Goal: Task Accomplishment & Management: Manage account settings

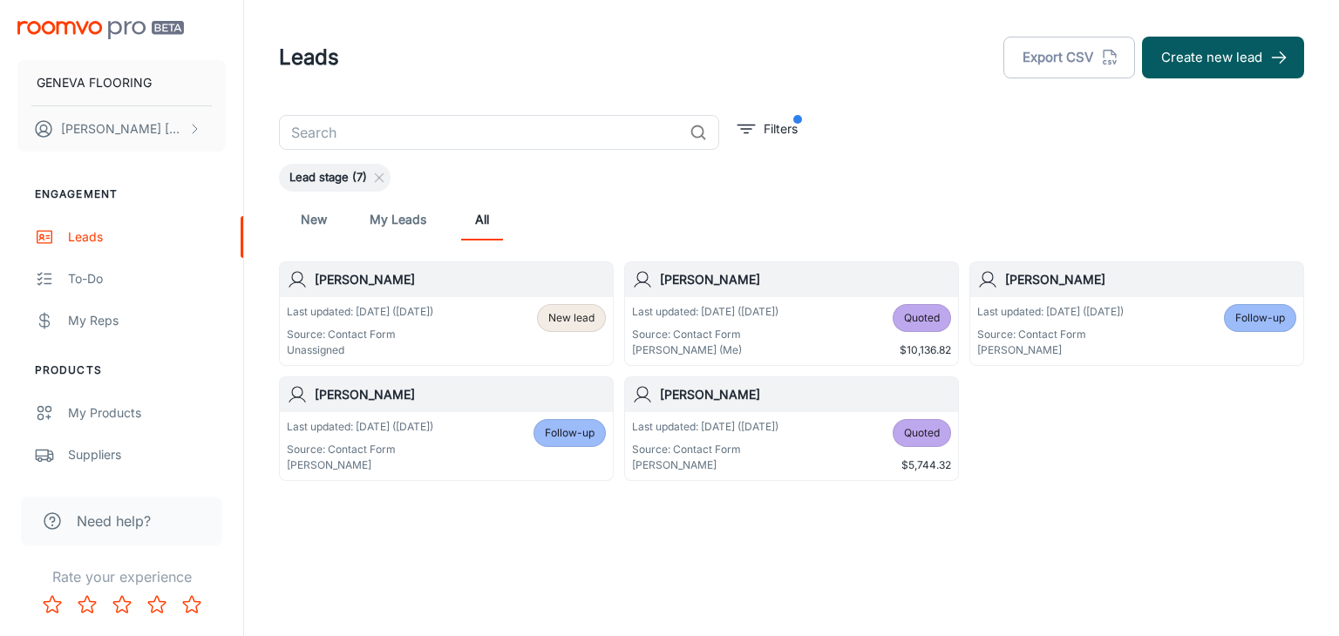
click at [575, 69] on div "Leads Export CSV Create new lead" at bounding box center [791, 57] width 1025 height 45
click at [628, 221] on div "New My Leads All" at bounding box center [791, 220] width 997 height 42
click at [881, 103] on header "Leads Export CSV Create new lead" at bounding box center [791, 57] width 1067 height 115
click at [623, 220] on div "New My Leads All" at bounding box center [791, 220] width 997 height 42
click at [500, 323] on div "Last updated: [DATE] ([DATE]) Source: Contact Form Unassigned New lead" at bounding box center [446, 331] width 319 height 54
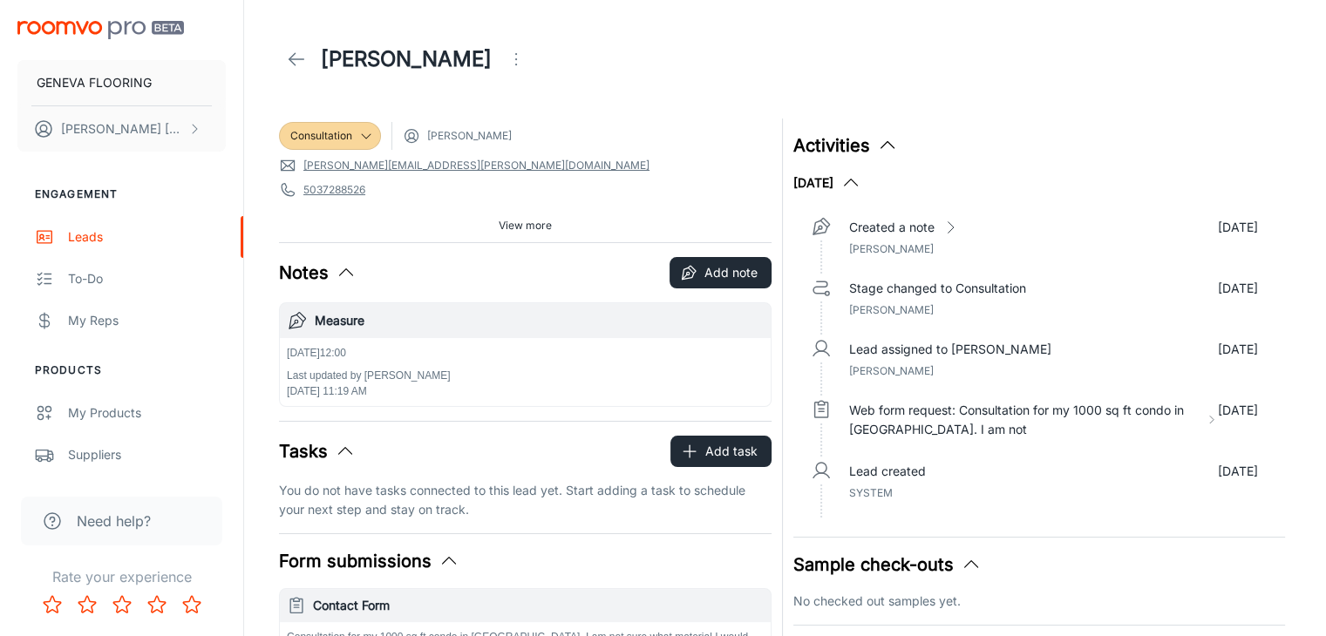
click at [298, 53] on icon at bounding box center [296, 59] width 21 height 21
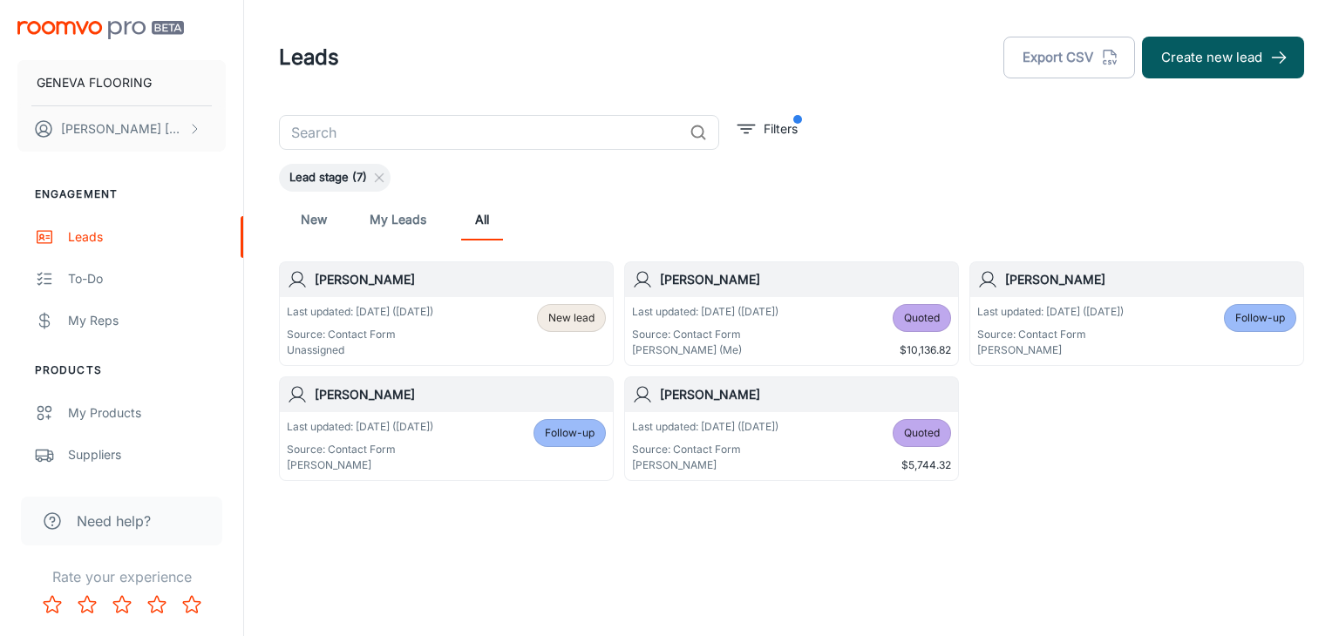
click at [404, 332] on p "Source: Contact Form" at bounding box center [360, 335] width 146 height 16
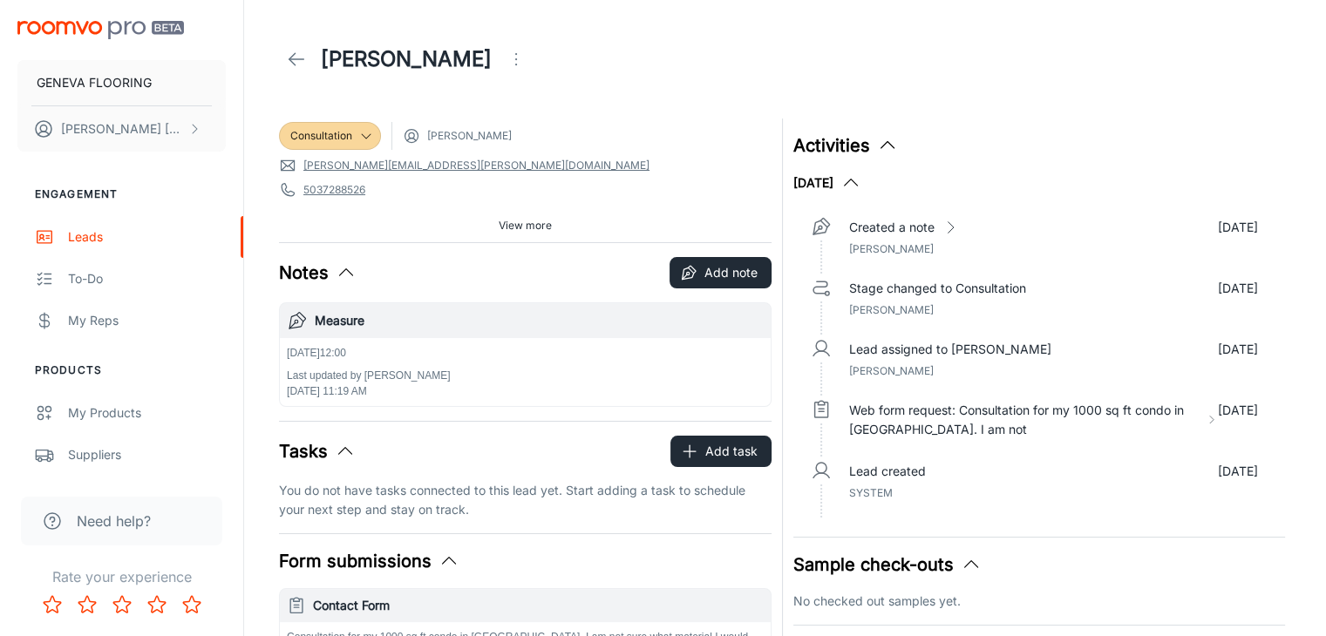
click at [499, 223] on span "View more" at bounding box center [525, 226] width 53 height 16
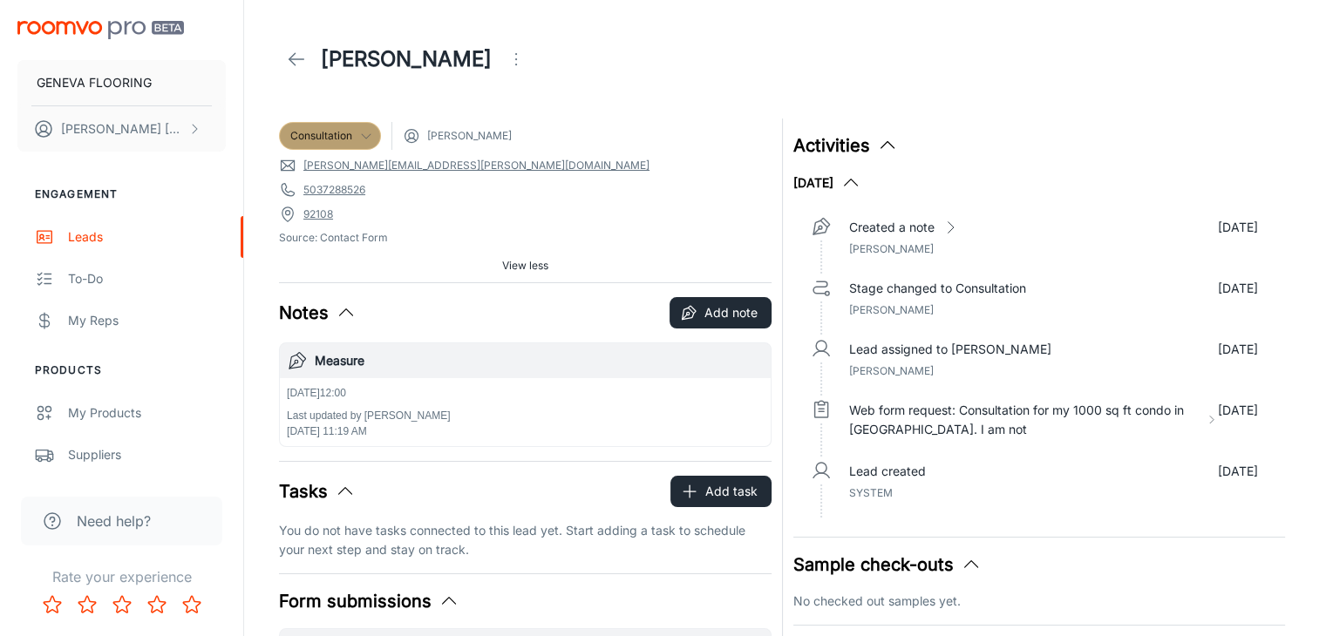
click at [368, 123] on div "Consultation" at bounding box center [330, 136] width 102 height 28
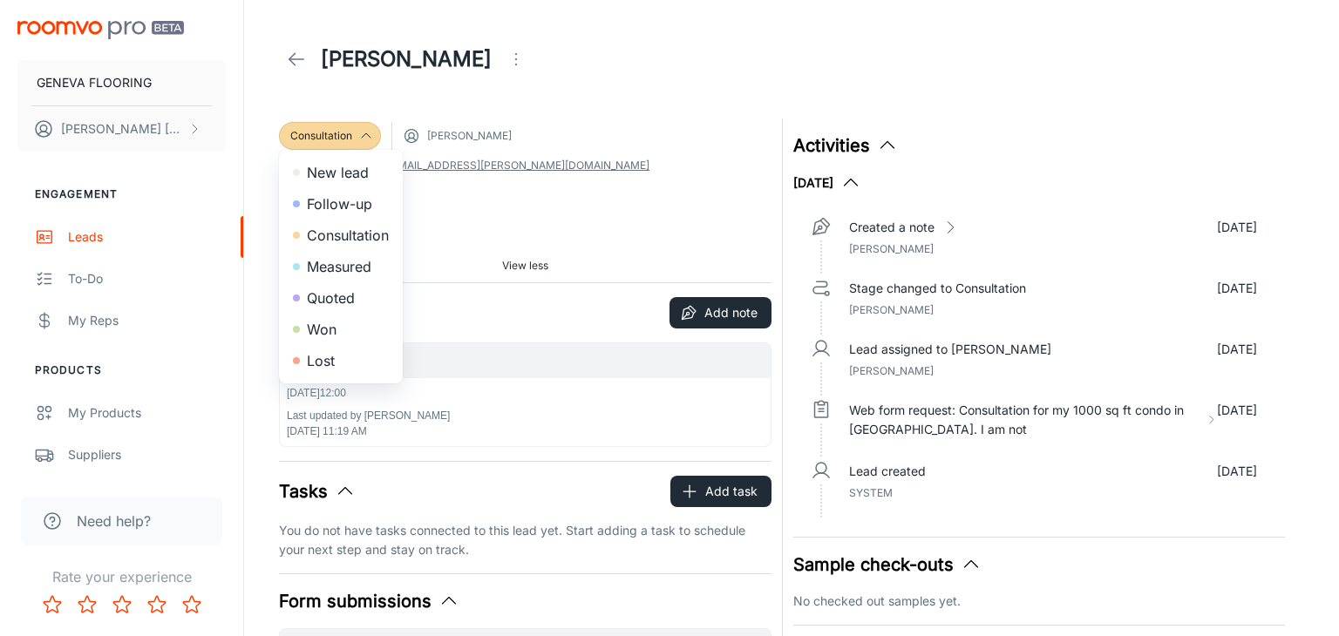
click at [580, 95] on div at bounding box center [669, 318] width 1339 height 636
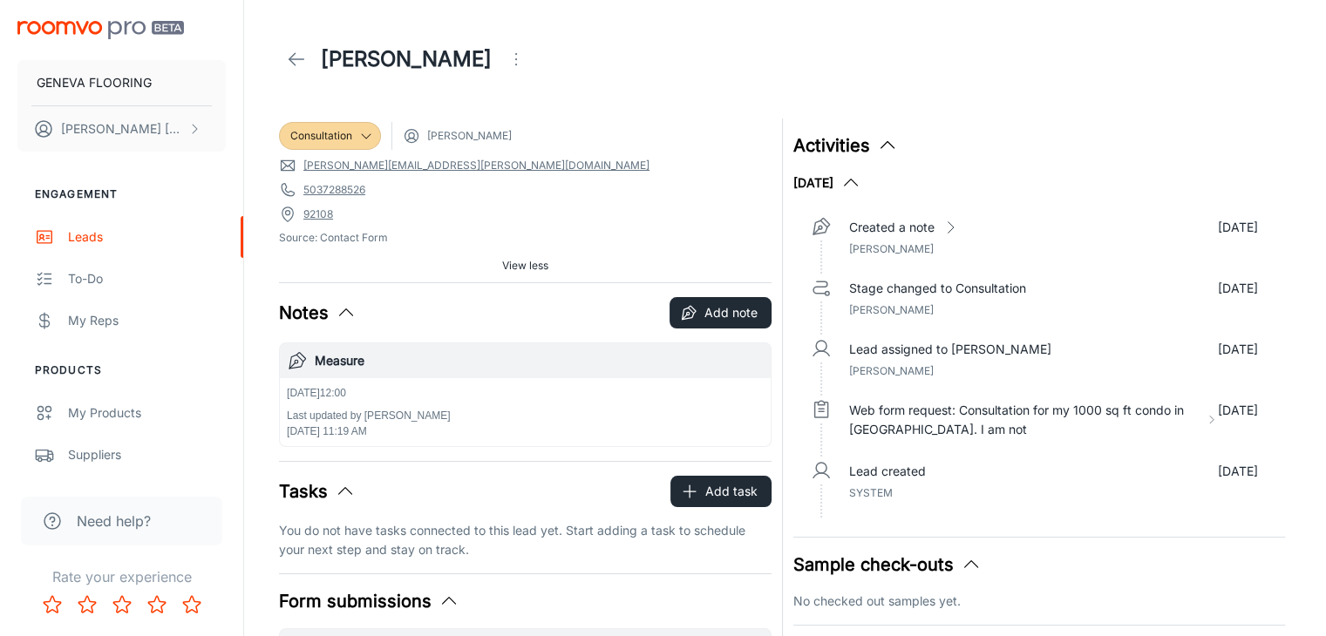
click at [506, 60] on icon "Open menu" at bounding box center [516, 59] width 21 height 21
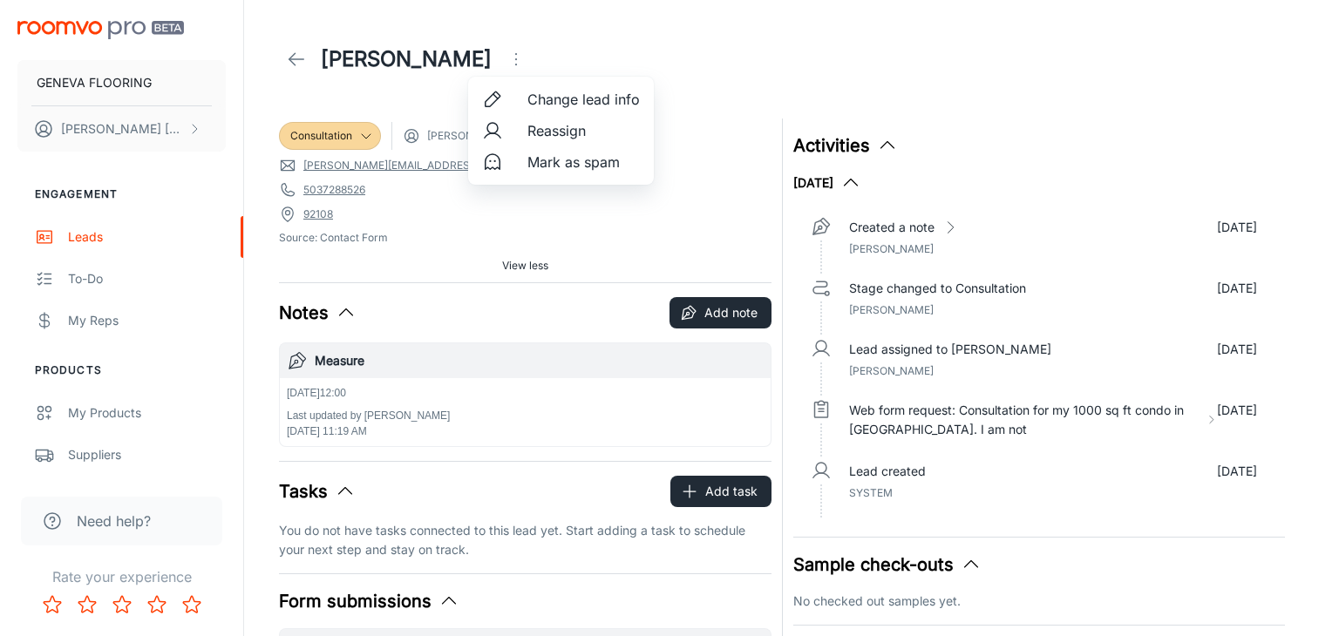
click at [542, 132] on span "Reassign" at bounding box center [583, 130] width 112 height 21
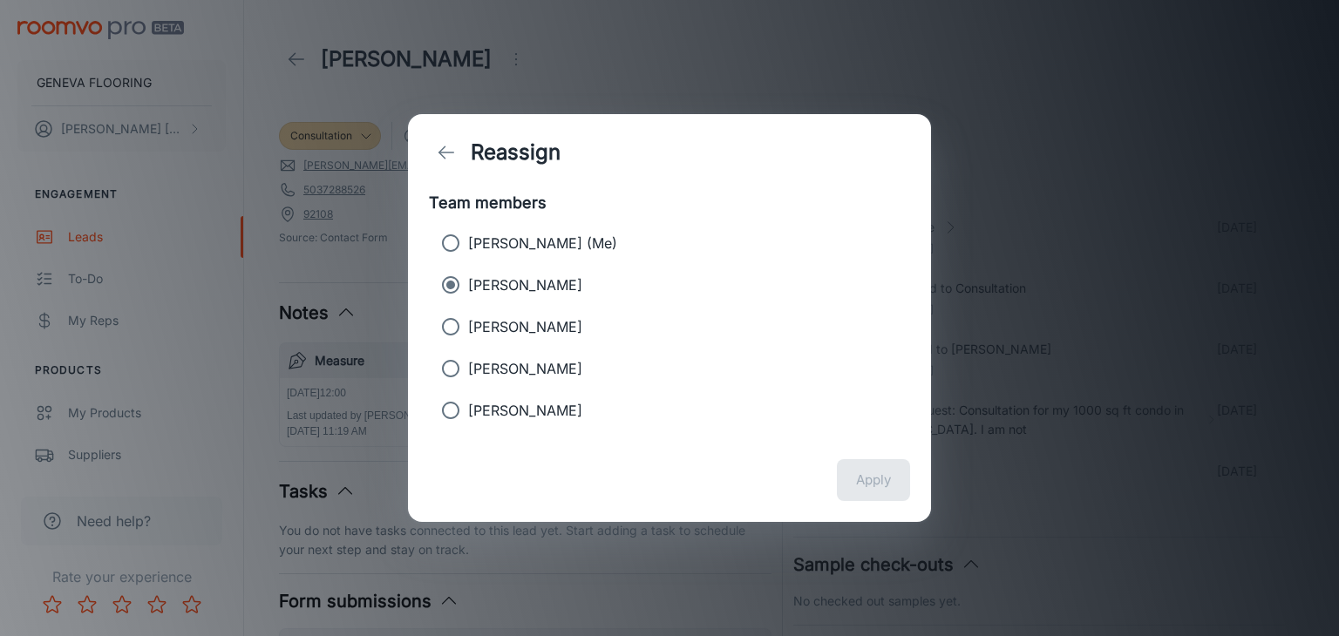
click at [621, 64] on div "Reassign Team members [PERSON_NAME] (Me) [PERSON_NAME] [PERSON_NAME] [PERSON_NA…" at bounding box center [669, 318] width 1339 height 636
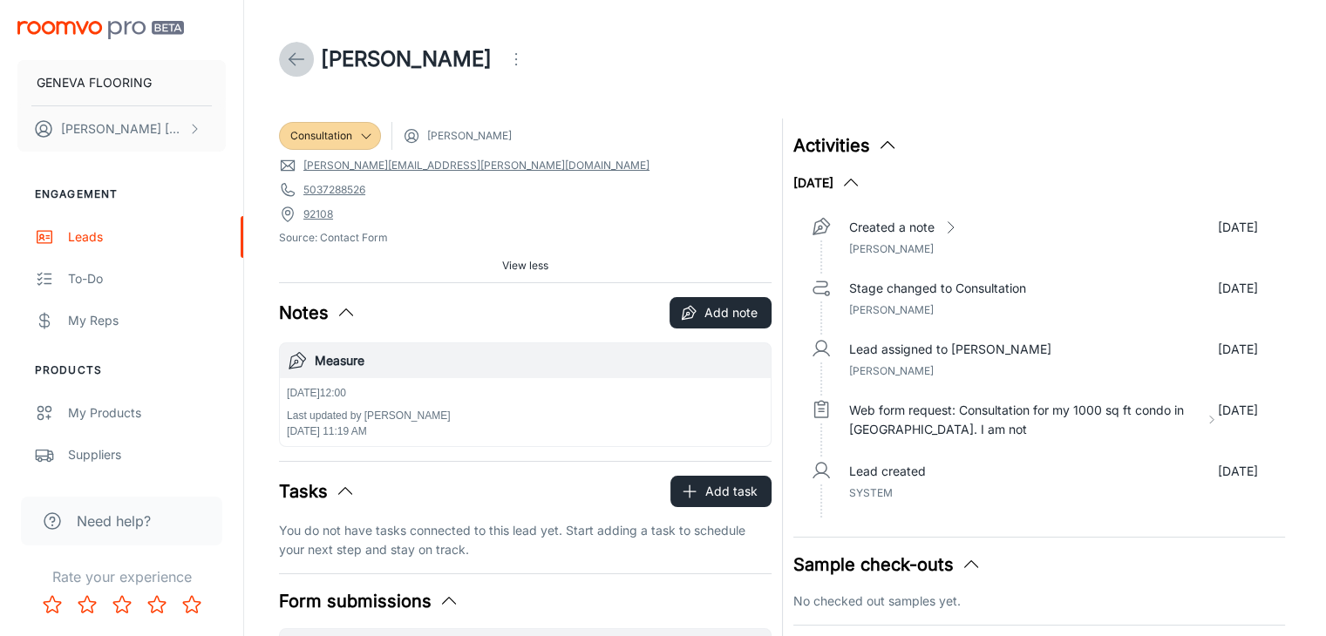
click at [313, 59] on link at bounding box center [296, 59] width 35 height 35
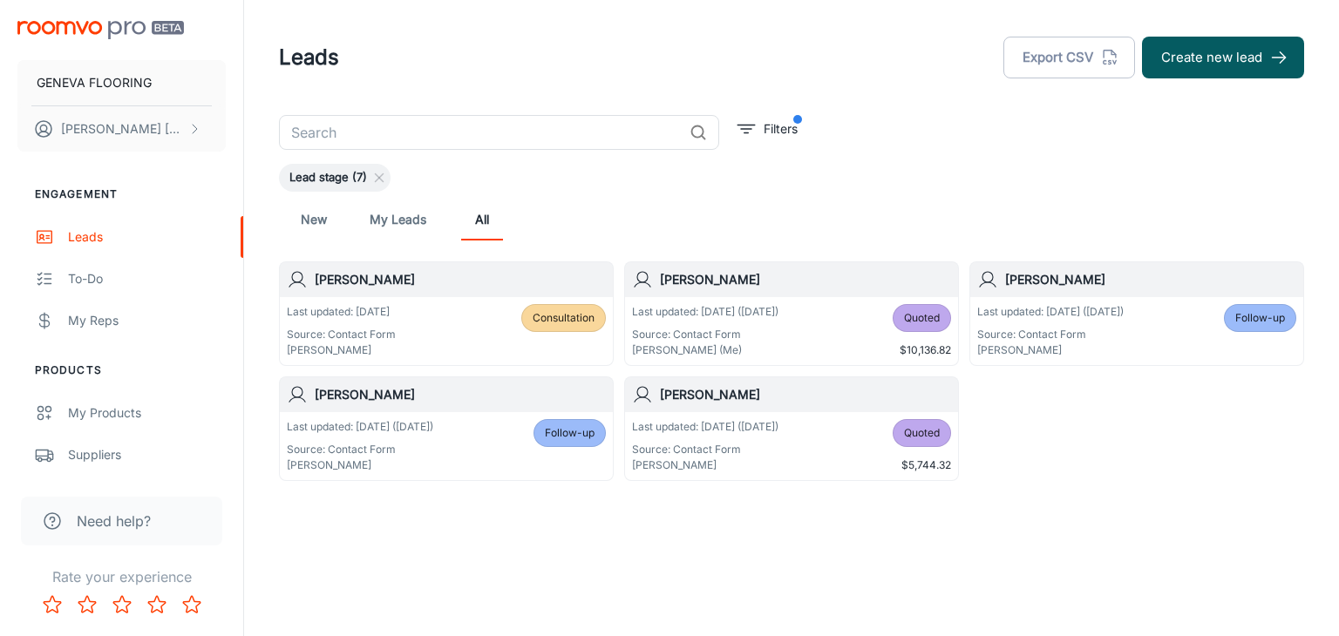
click at [583, 216] on div "New My Leads All" at bounding box center [791, 220] width 997 height 42
drag, startPoint x: 525, startPoint y: 83, endPoint x: 545, endPoint y: 69, distance: 24.4
click at [526, 83] on header "Leads Export CSV Create new lead" at bounding box center [791, 57] width 1067 height 115
